Goal: Information Seeking & Learning: Check status

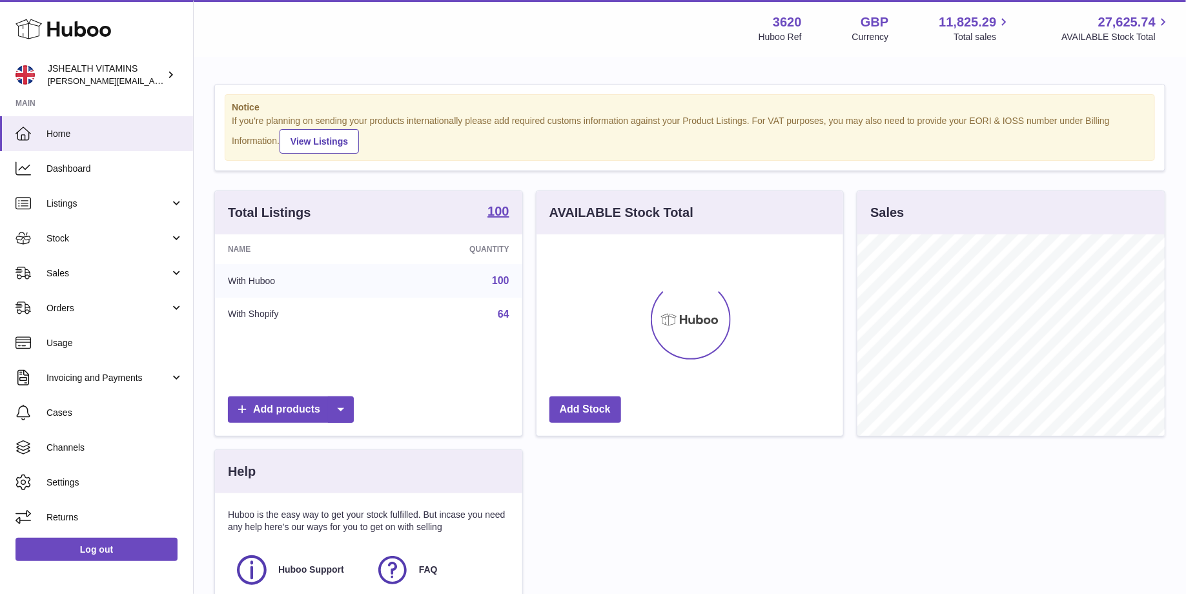
scroll to position [201, 307]
click at [102, 273] on span "Sales" at bounding box center [107, 273] width 123 height 12
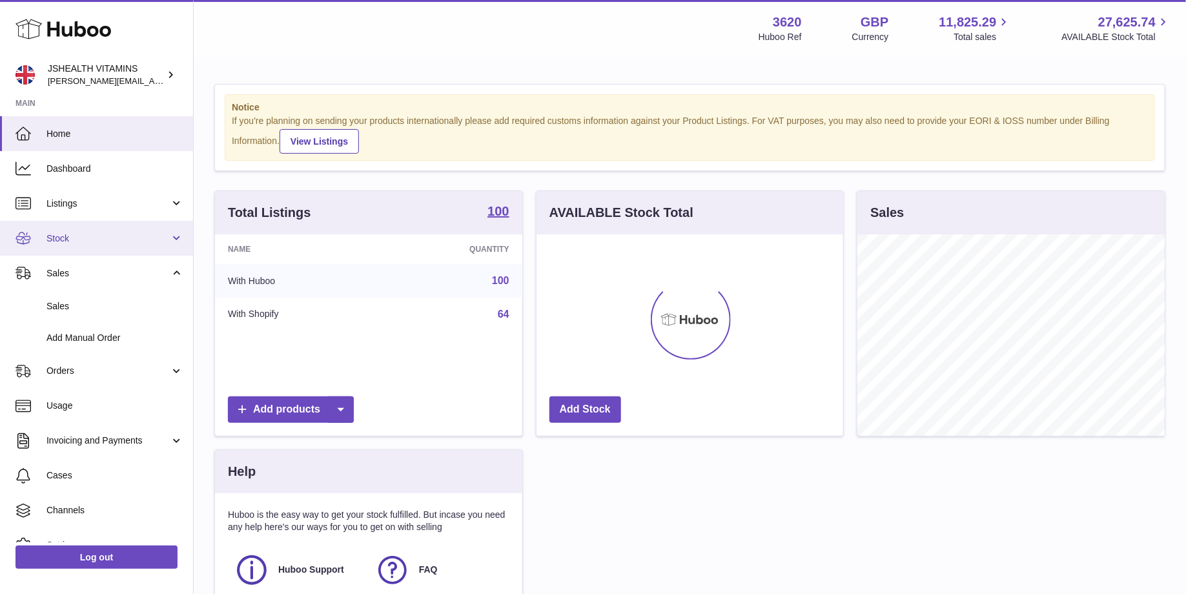
click at [103, 227] on link "Stock" at bounding box center [96, 238] width 193 height 35
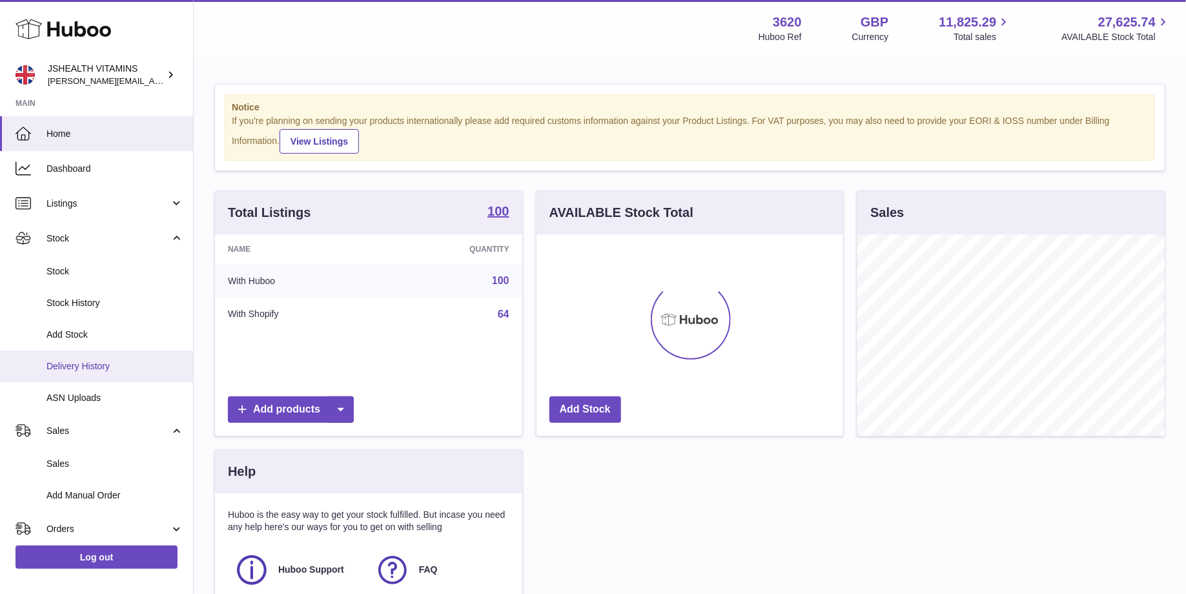
click at [106, 361] on span "Delivery History" at bounding box center [114, 366] width 137 height 12
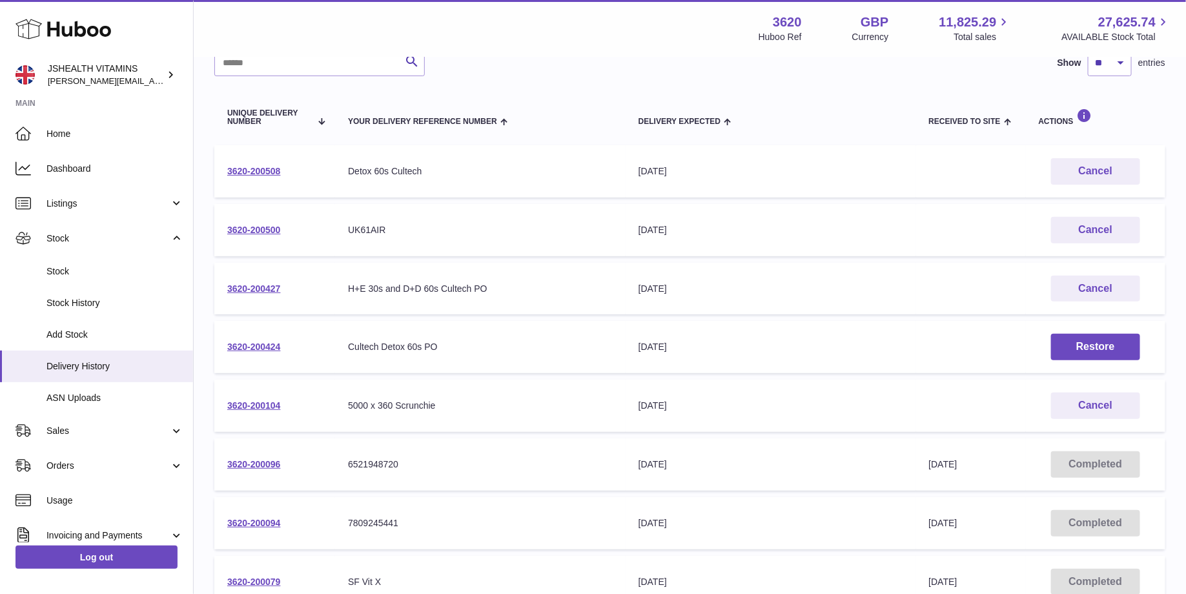
scroll to position [116, 0]
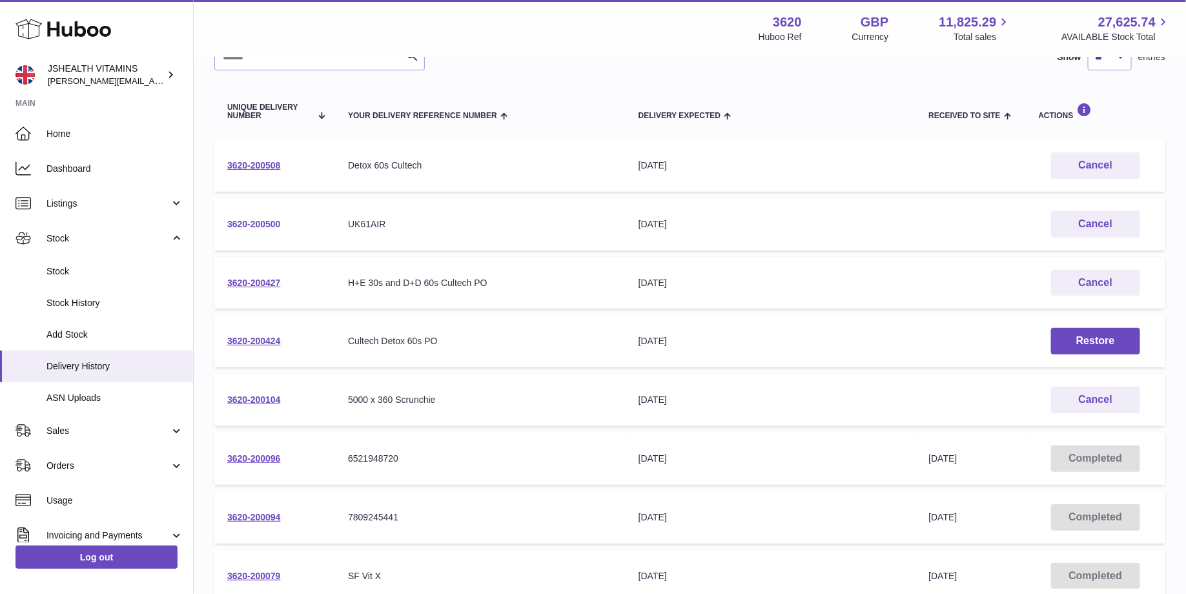
click at [272, 222] on link "3620-200500" at bounding box center [254, 224] width 54 height 10
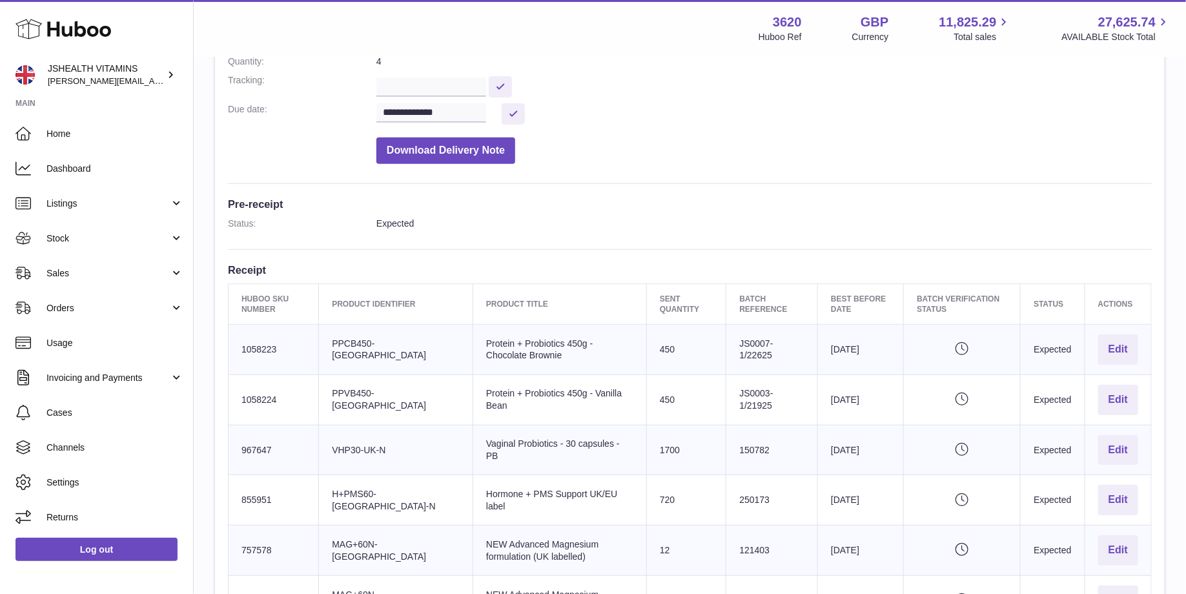
scroll to position [202, 0]
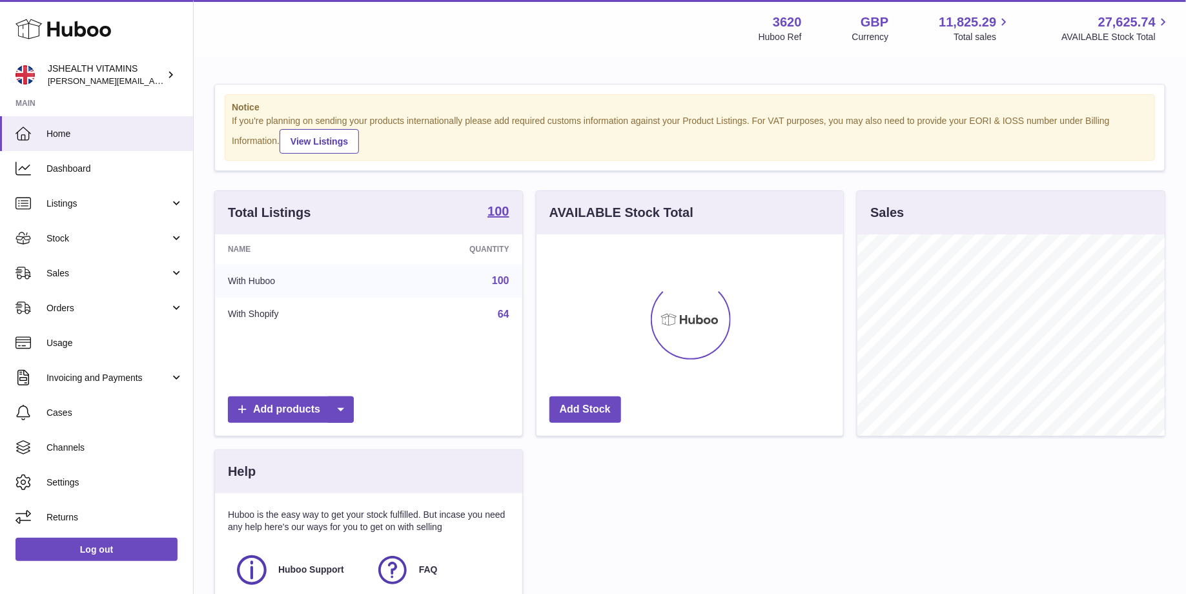
scroll to position [201, 307]
click at [134, 284] on link "Sales" at bounding box center [96, 273] width 193 height 35
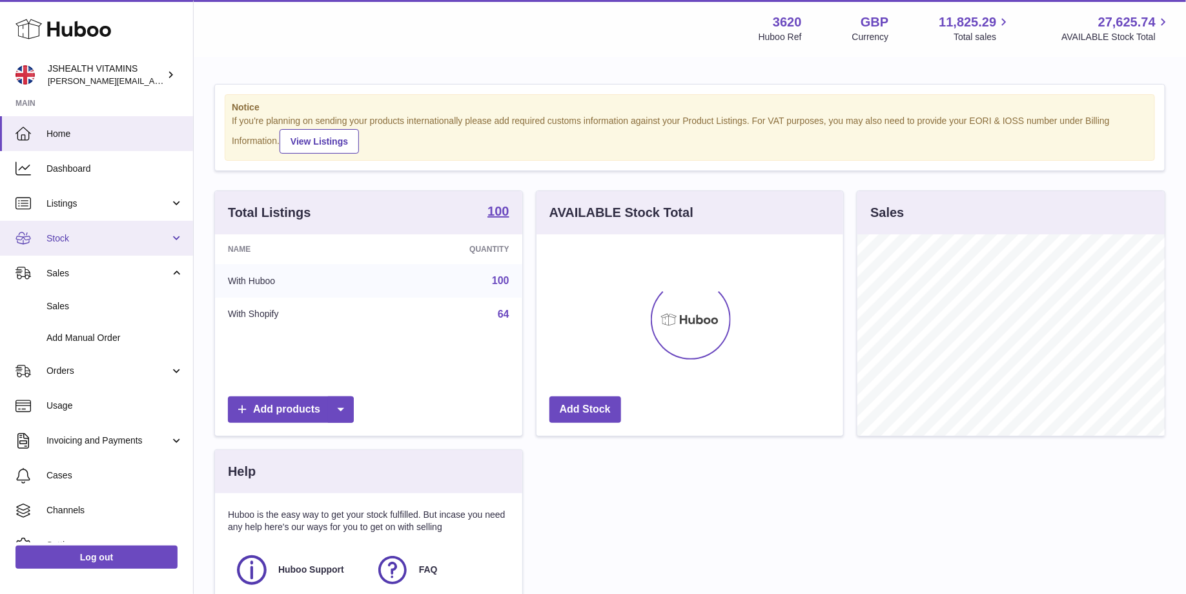
click at [134, 241] on span "Stock" at bounding box center [107, 238] width 123 height 12
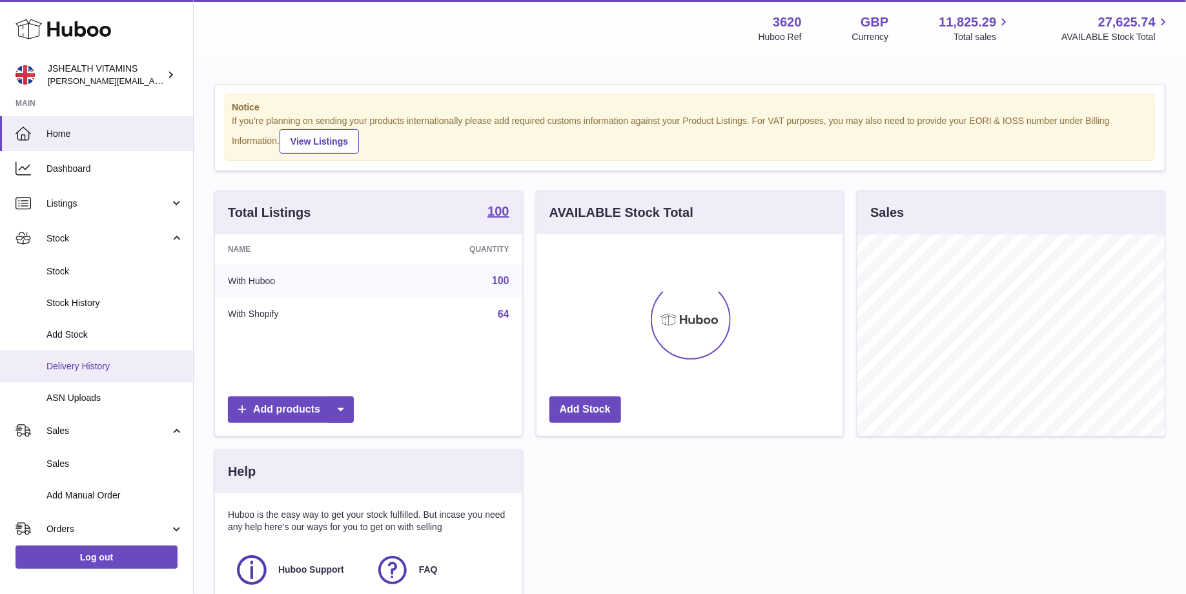
click at [106, 369] on span "Delivery History" at bounding box center [114, 366] width 137 height 12
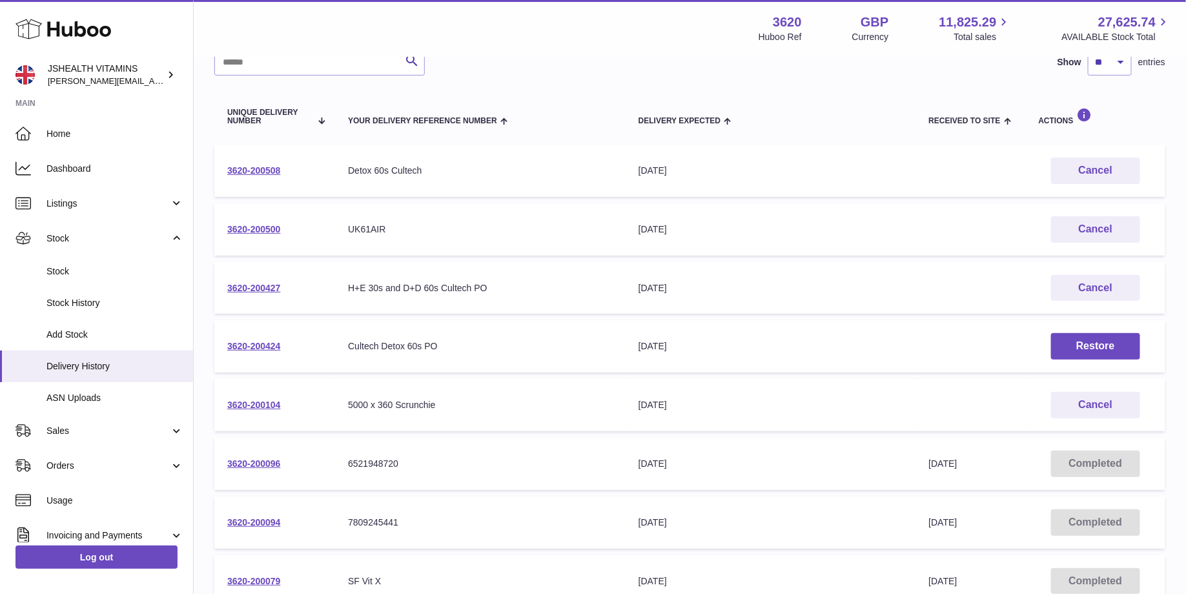
scroll to position [107, 0]
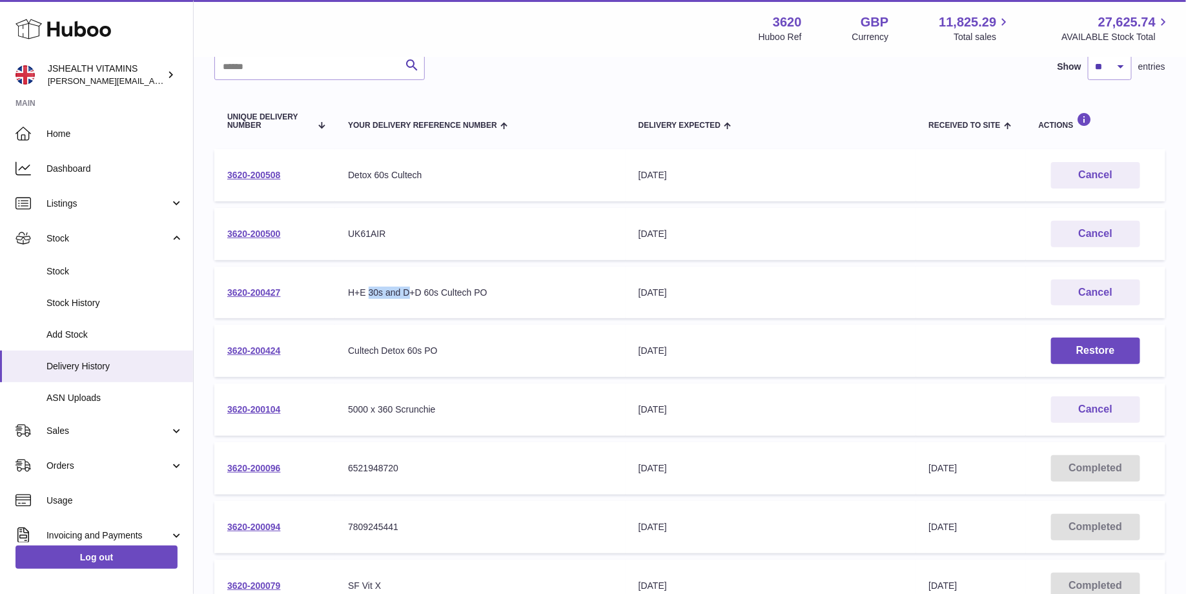
drag, startPoint x: 369, startPoint y: 294, endPoint x: 408, endPoint y: 294, distance: 39.4
click at [408, 294] on div "H+E 30s and D+D 60s Cultech PO" at bounding box center [480, 293] width 265 height 12
drag, startPoint x: 356, startPoint y: 232, endPoint x: 405, endPoint y: 232, distance: 49.1
click at [405, 232] on div "UK61AIR" at bounding box center [480, 234] width 265 height 12
drag, startPoint x: 362, startPoint y: 177, endPoint x: 429, endPoint y: 178, distance: 67.2
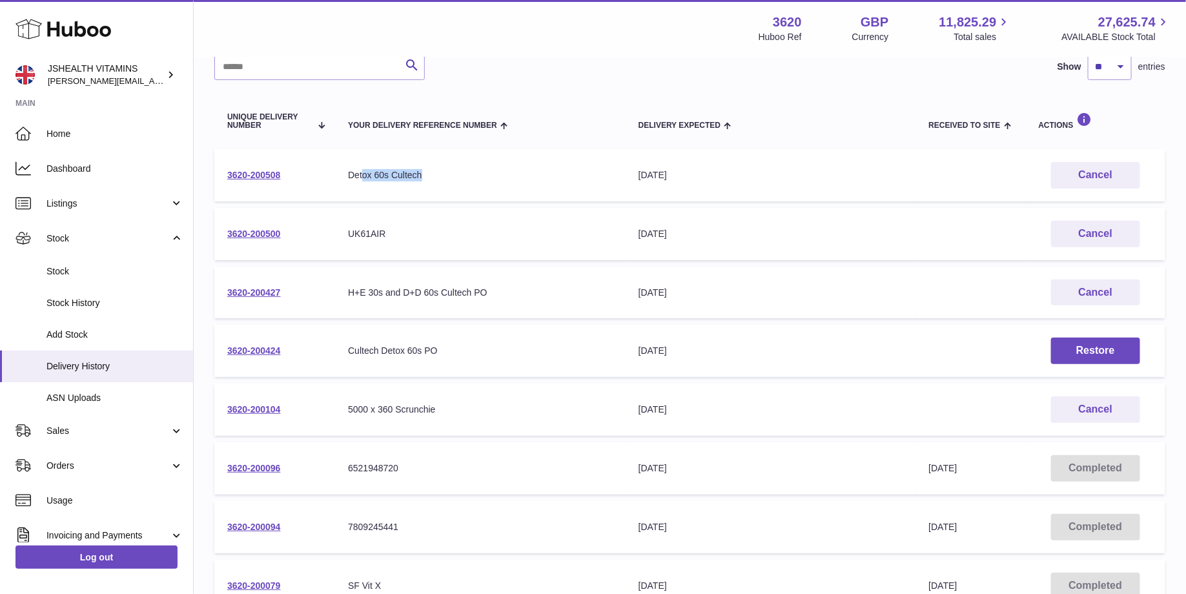
click at [429, 178] on div "Detox 60s Cultech" at bounding box center [480, 175] width 265 height 12
